Goal: Complete application form

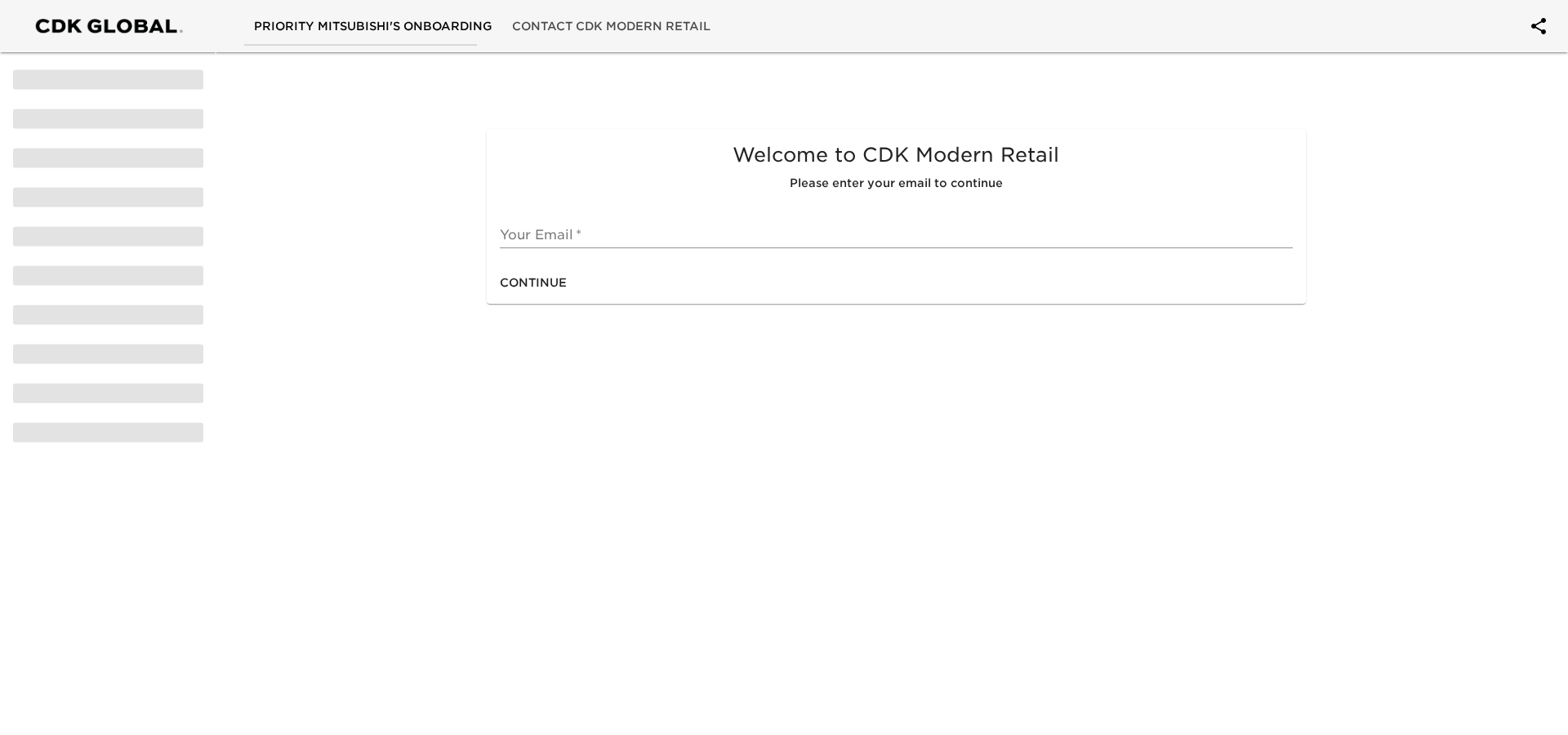
click at [537, 280] on span "Continue" at bounding box center [533, 282] width 67 height 21
click at [545, 235] on input "text" at bounding box center [895, 235] width 792 height 26
click at [547, 235] on input "text" at bounding box center [895, 235] width 792 height 26
click at [597, 222] on input "text" at bounding box center [895, 235] width 792 height 26
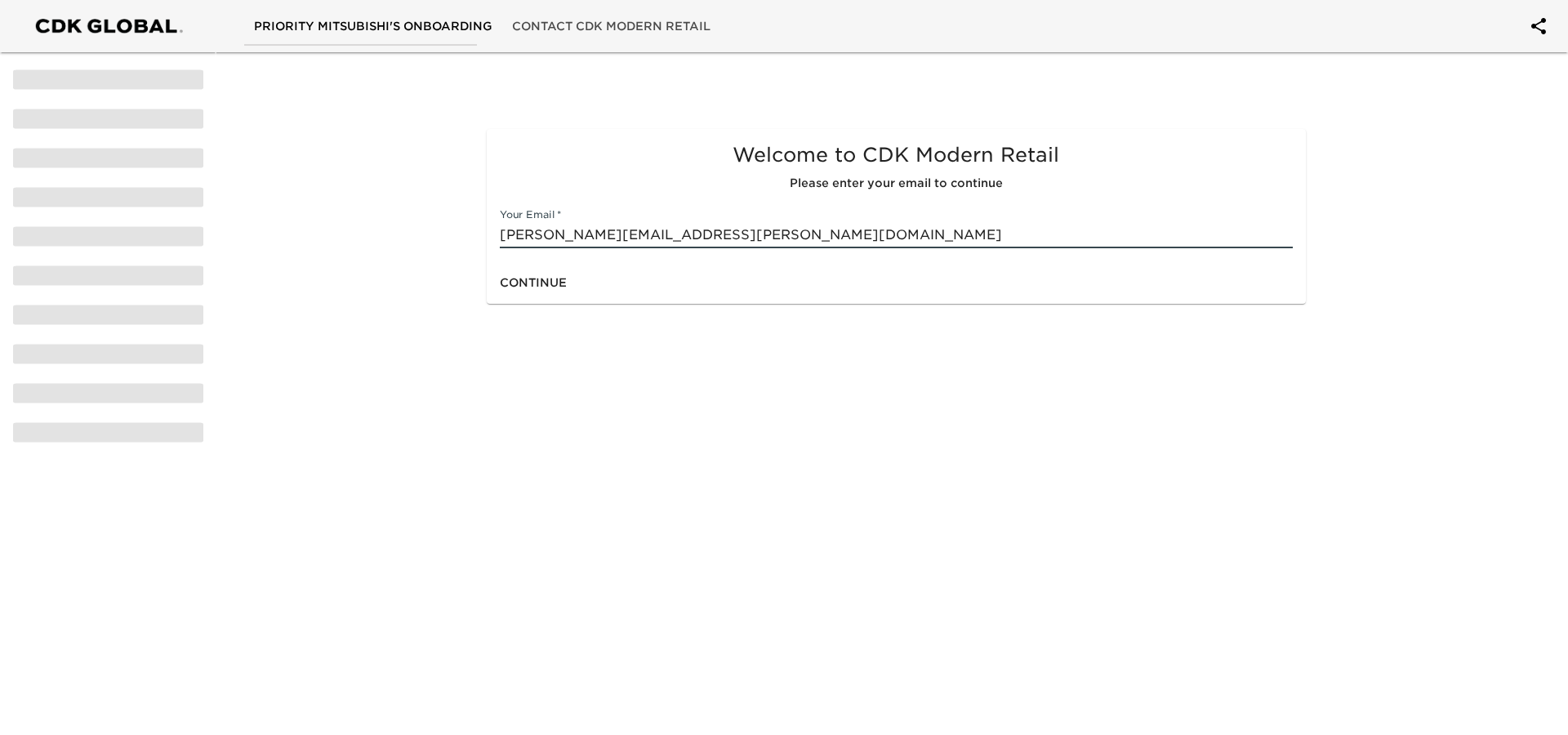
type input "[PERSON_NAME][EMAIL_ADDRESS][PERSON_NAME][DOMAIN_NAME]"
click at [529, 280] on span "Continue" at bounding box center [533, 282] width 67 height 21
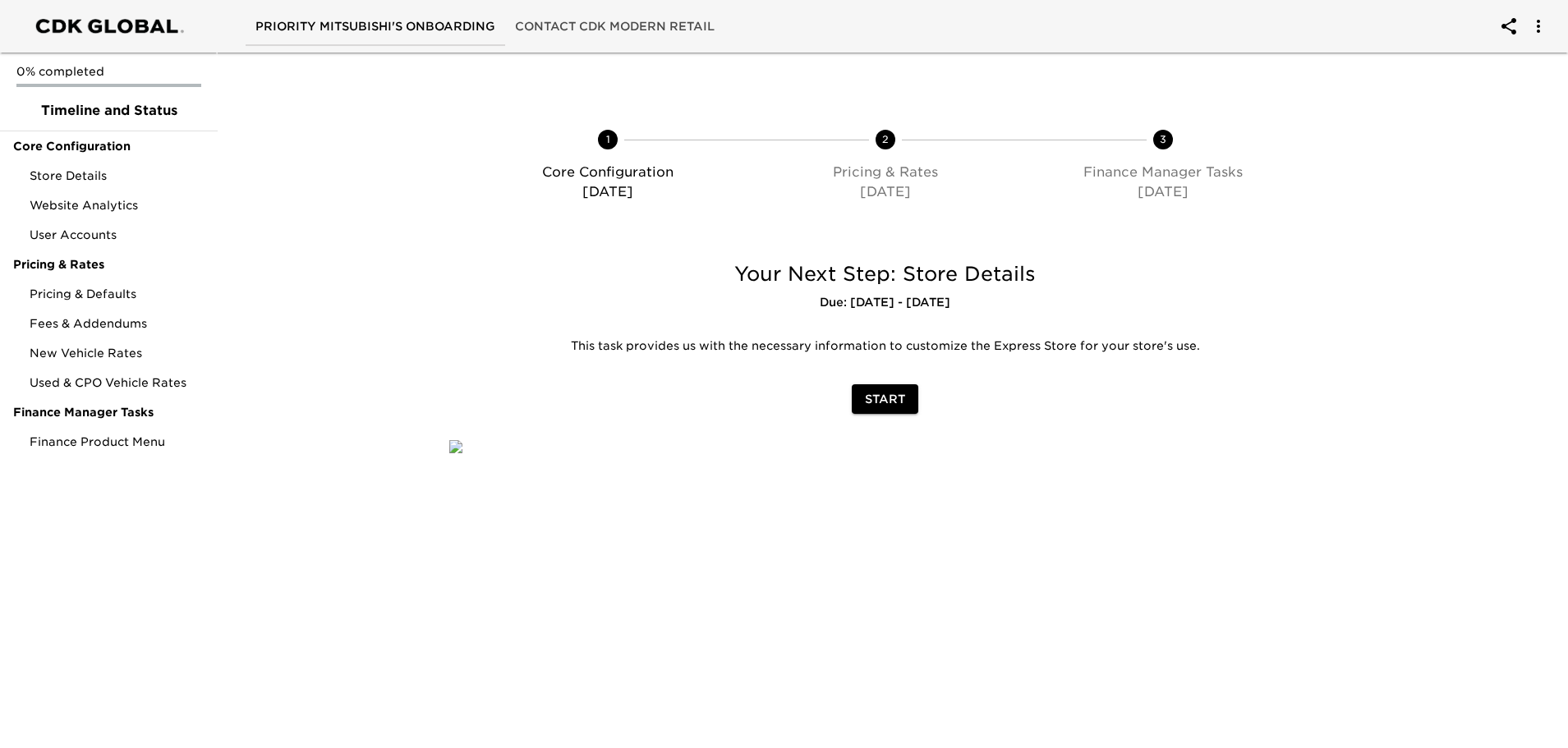
click at [100, 31] on div at bounding box center [109, 27] width 201 height 37
click at [1536, 21] on icon "account of current user" at bounding box center [1539, 27] width 20 height 20
click at [1506, 34] on li "Sign Out" at bounding box center [1514, 35] width 86 height 30
